Goal: Check status: Check status

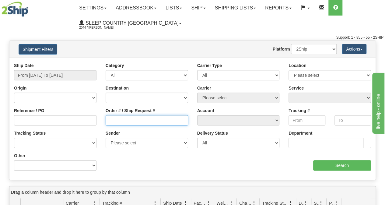
click at [145, 119] on input "Order # / Ship Request #" at bounding box center [147, 120] width 83 height 10
paste input "9000I027567"
type input "9000I027567"
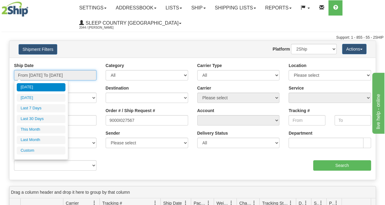
drag, startPoint x: 70, startPoint y: 72, endPoint x: 68, endPoint y: 80, distance: 8.3
click at [70, 72] on input "From [DATE] To [DATE]" at bounding box center [55, 75] width 83 height 10
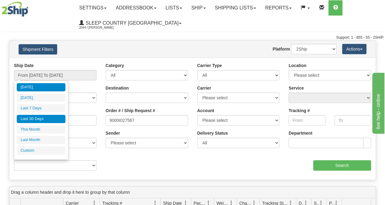
click at [45, 117] on li "Last 30 Days" at bounding box center [41, 119] width 49 height 8
type input "From [DATE] To [DATE]"
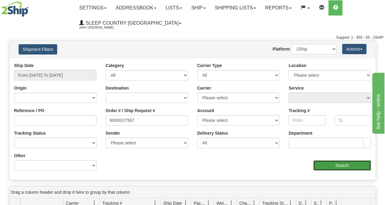
click at [320, 166] on input "Search" at bounding box center [342, 165] width 58 height 10
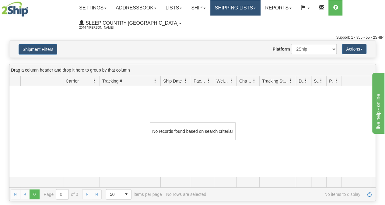
click at [244, 9] on link "Shipping lists" at bounding box center [235, 7] width 50 height 15
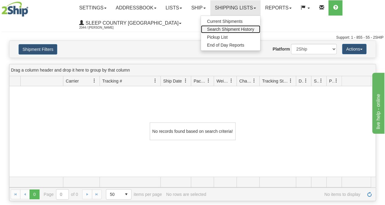
click at [225, 30] on span "Search Shipment History" at bounding box center [230, 29] width 47 height 5
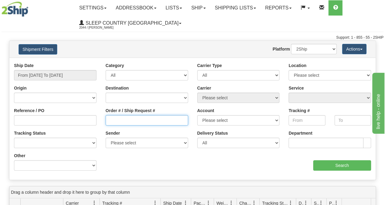
click at [124, 122] on input "Order # / Ship Request #" at bounding box center [147, 120] width 83 height 10
paste input "9000I038957"
type input "9000I038957"
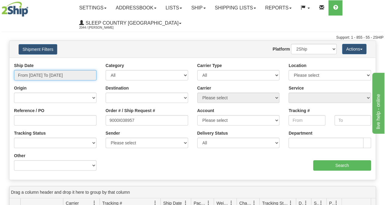
click at [65, 73] on input "From [DATE] To [DATE]" at bounding box center [55, 75] width 83 height 10
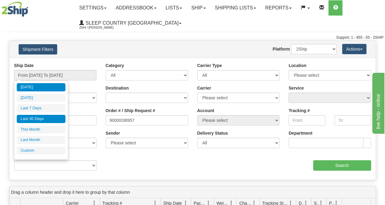
click at [30, 116] on li "Last 30 Days" at bounding box center [41, 119] width 49 height 8
type input "From [DATE] To [DATE]"
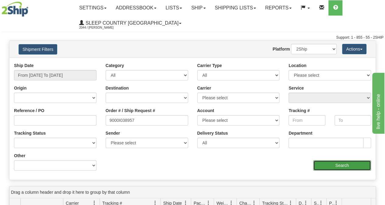
click at [338, 168] on input "Search" at bounding box center [342, 165] width 58 height 10
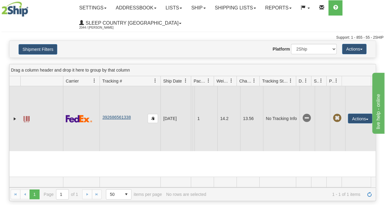
click at [121, 114] on td "392686561338" at bounding box center [130, 118] width 61 height 65
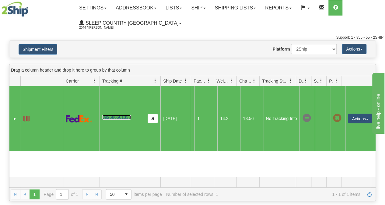
click at [119, 116] on link "392686561338" at bounding box center [116, 117] width 28 height 5
click at [201, 8] on link "Ship" at bounding box center [198, 7] width 23 height 15
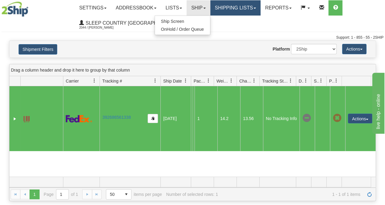
click at [224, 4] on link "Shipping lists" at bounding box center [235, 7] width 50 height 15
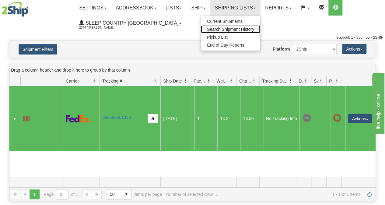
click at [229, 28] on span "Search Shipment History" at bounding box center [230, 29] width 47 height 5
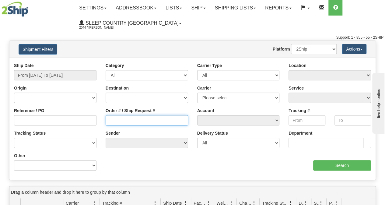
click at [114, 115] on input "Order # / Ship Request #" at bounding box center [147, 120] width 83 height 10
paste input "9000I038668"
type input "9000I038668"
click at [85, 82] on div "Ship Date From [DATE] To [DATE]" at bounding box center [55, 73] width 92 height 23
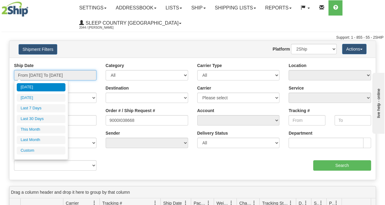
click at [80, 76] on input "From [DATE] To [DATE]" at bounding box center [55, 75] width 83 height 10
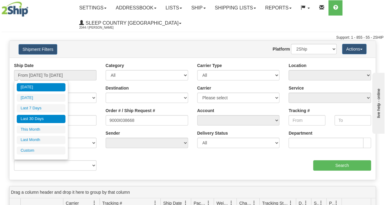
click at [37, 115] on li "Last 30 Days" at bounding box center [41, 119] width 49 height 8
type input "From [DATE] To [DATE]"
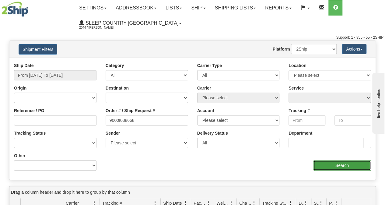
click at [325, 165] on input "Search" at bounding box center [342, 165] width 58 height 10
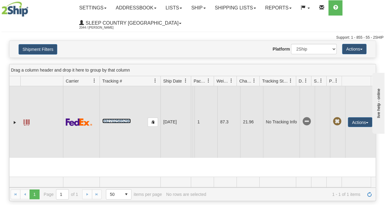
click at [118, 122] on link "392702585298" at bounding box center [116, 120] width 28 height 5
